Goal: Find specific page/section: Find specific page/section

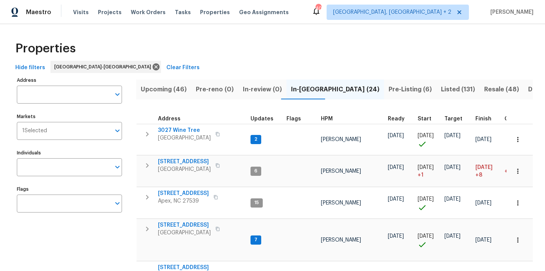
click at [441, 92] on span "Listed (131)" at bounding box center [458, 89] width 34 height 11
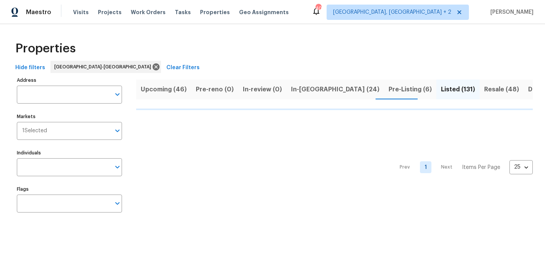
click at [354, 21] on div "Maestro Visits Projects Work Orders Tasks Properties Geo Assignments 40 [GEOGRA…" at bounding box center [272, 12] width 545 height 24
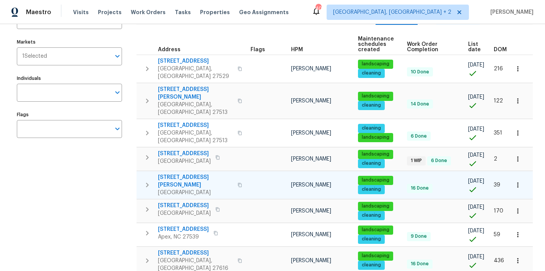
scroll to position [81, 0]
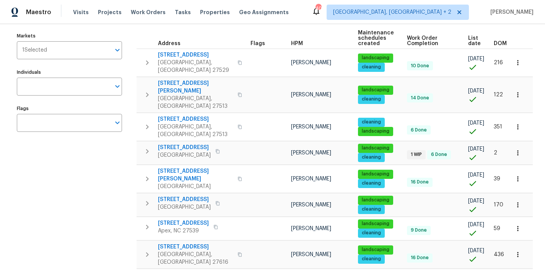
click at [319, 16] on div "Maestro Visits Projects Work Orders Tasks Properties Geo Assignments 40 [GEOGRA…" at bounding box center [272, 12] width 545 height 24
click at [300, 8] on div "Maestro Visits Projects Work Orders Tasks Properties Geo Assignments 40 [GEOGRA…" at bounding box center [272, 12] width 545 height 24
click at [306, 23] on div "Maestro Visits Projects Work Orders Tasks Properties Geo Assignments 40 [GEOGRA…" at bounding box center [272, 12] width 545 height 24
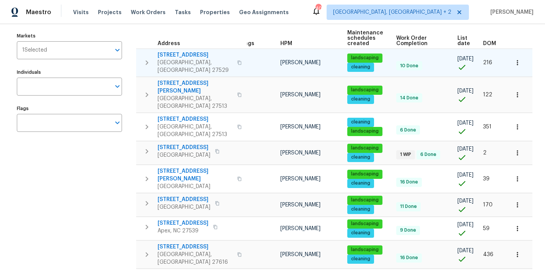
scroll to position [0, 16]
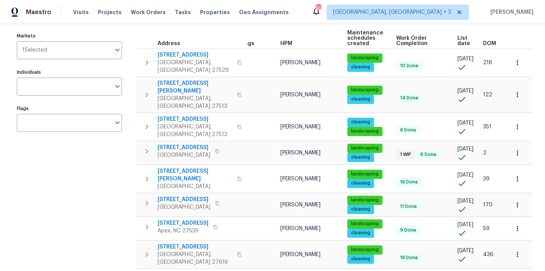
click at [487, 46] on th "DOM" at bounding box center [493, 38] width 26 height 21
click at [483, 43] on span "DOM" at bounding box center [489, 43] width 13 height 5
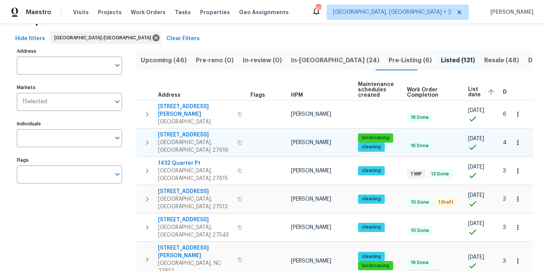
scroll to position [0, 30]
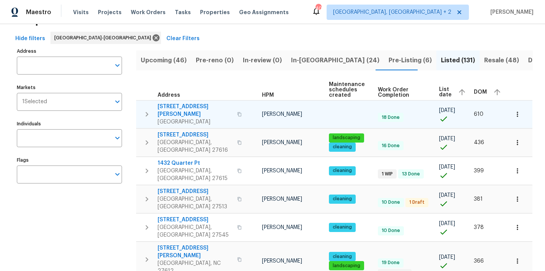
click at [513, 110] on icon "button" at bounding box center [517, 114] width 8 height 8
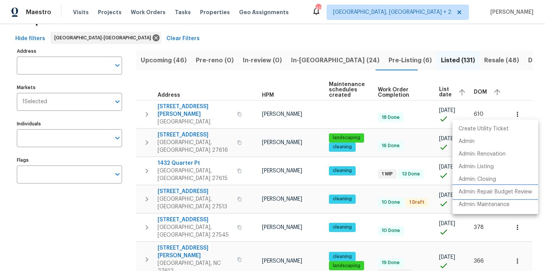
click at [521, 193] on p "Admin: Repair Budget Review" at bounding box center [494, 192] width 73 height 8
click at [282, 32] on div at bounding box center [272, 135] width 545 height 271
